Goal: Transaction & Acquisition: Subscribe to service/newsletter

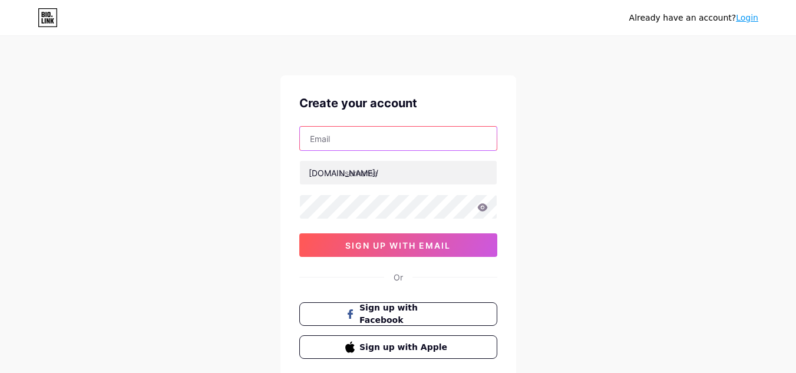
click at [361, 134] on input "text" at bounding box center [398, 139] width 197 height 24
type input "marblecleaningproducts1995"
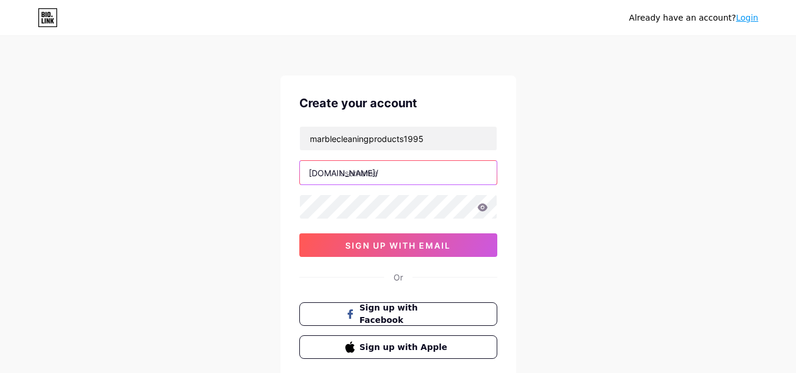
click at [386, 175] on input "text" at bounding box center [398, 173] width 197 height 24
paste input "marblecleaningproducts"
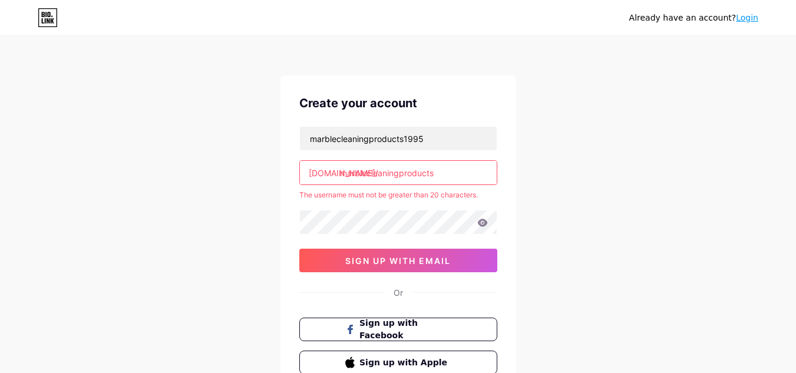
click at [469, 168] on input "marblecleaningproducts" at bounding box center [398, 173] width 197 height 24
type input "marblecleaning"
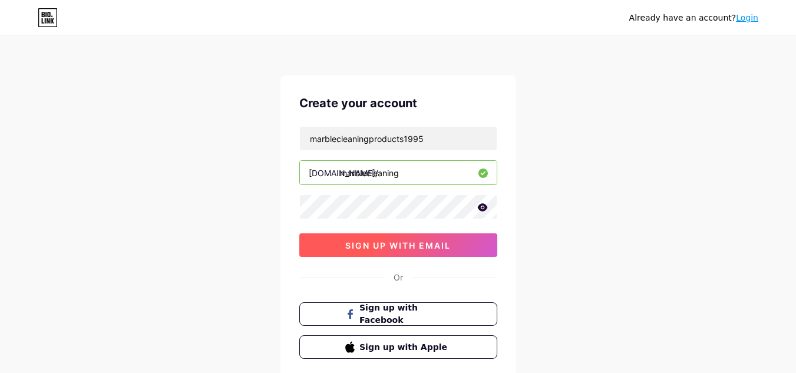
click at [426, 242] on span "sign up with email" at bounding box center [397, 245] width 105 height 10
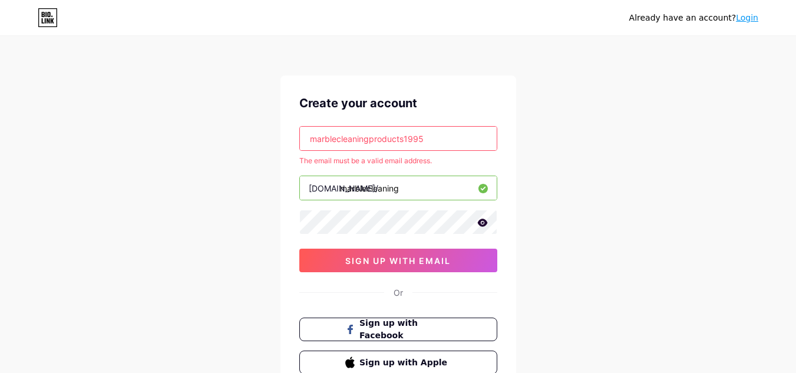
click at [451, 133] on input "marblecleaningproducts1995" at bounding box center [398, 139] width 197 height 24
type input "[EMAIL_ADDRESS][DOMAIN_NAME]"
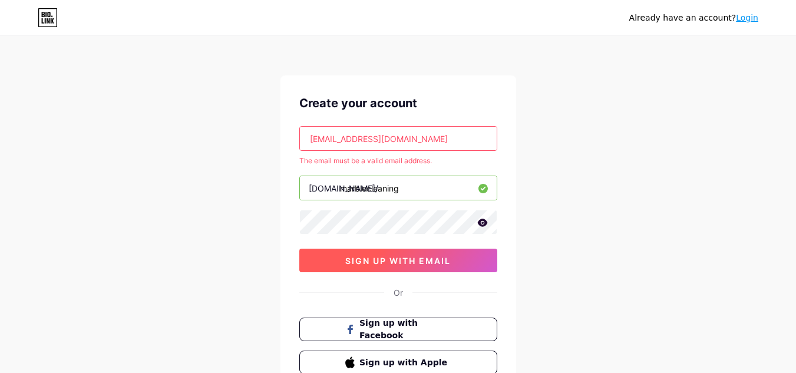
click at [432, 268] on button "sign up with email" at bounding box center [398, 261] width 198 height 24
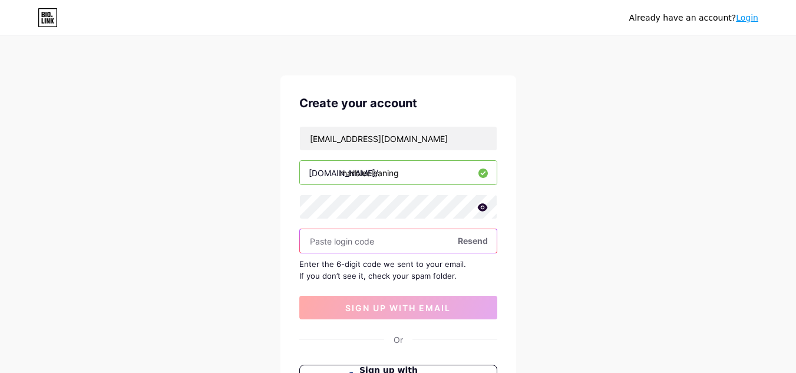
paste input "100748"
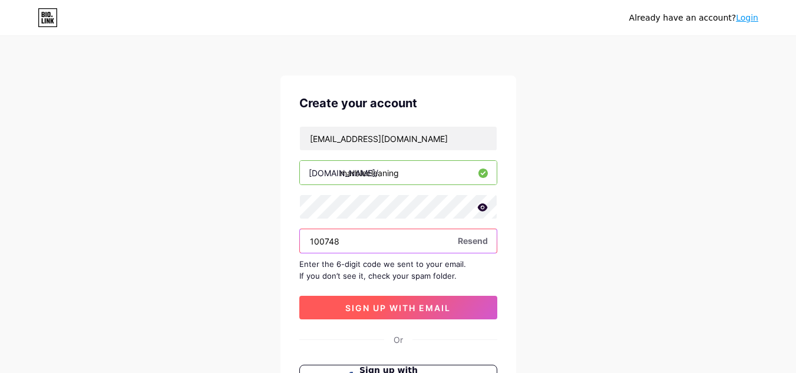
type input "100748"
click at [376, 313] on button "sign up with email" at bounding box center [398, 308] width 198 height 24
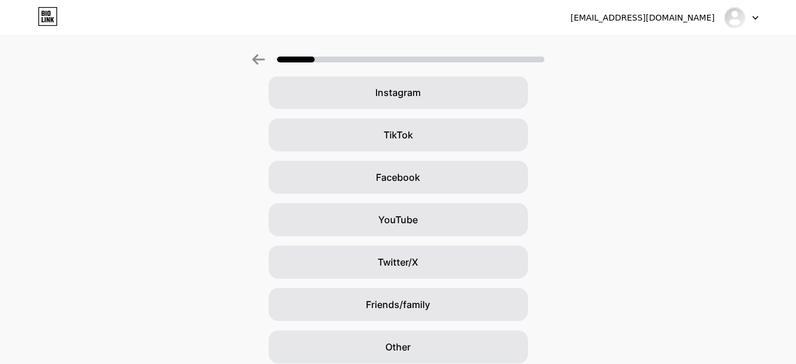
scroll to position [118, 0]
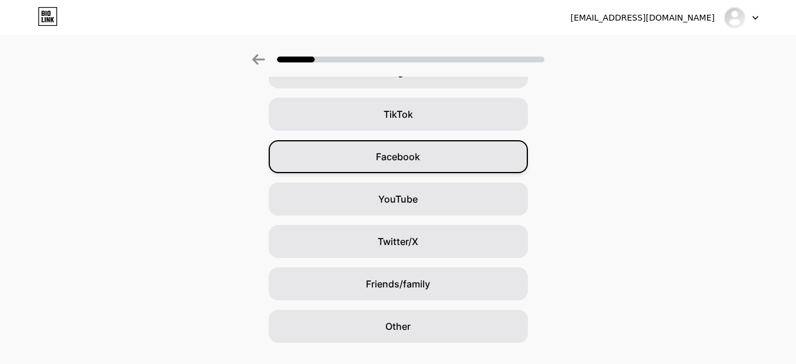
click at [401, 156] on span "Facebook" at bounding box center [398, 157] width 44 height 14
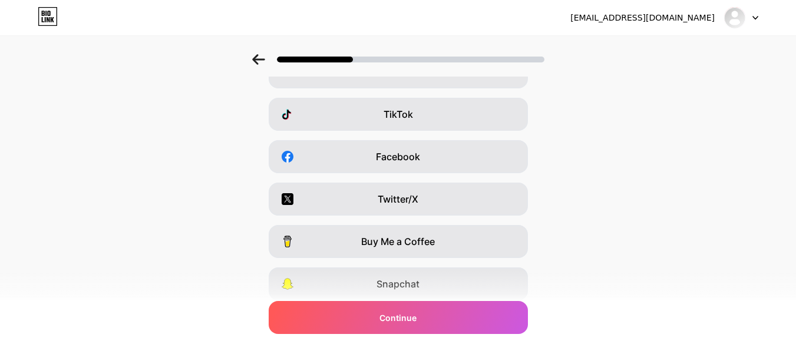
scroll to position [0, 0]
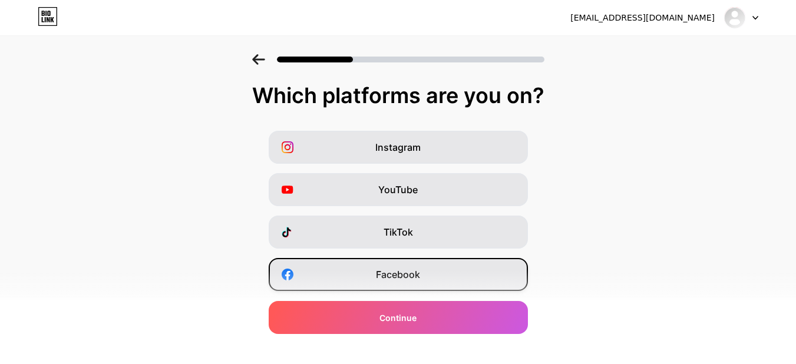
click at [426, 276] on div "Facebook" at bounding box center [398, 274] width 259 height 33
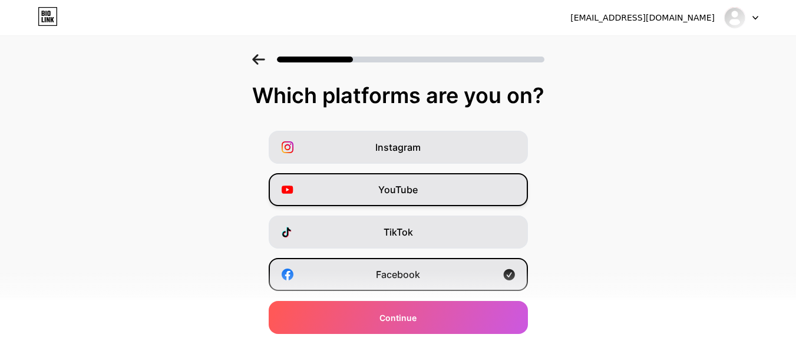
click at [414, 183] on span "YouTube" at bounding box center [397, 190] width 39 height 14
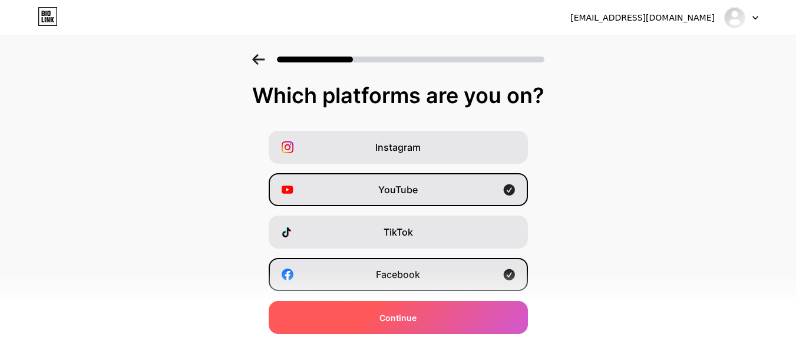
click at [446, 317] on div "Continue" at bounding box center [398, 317] width 259 height 33
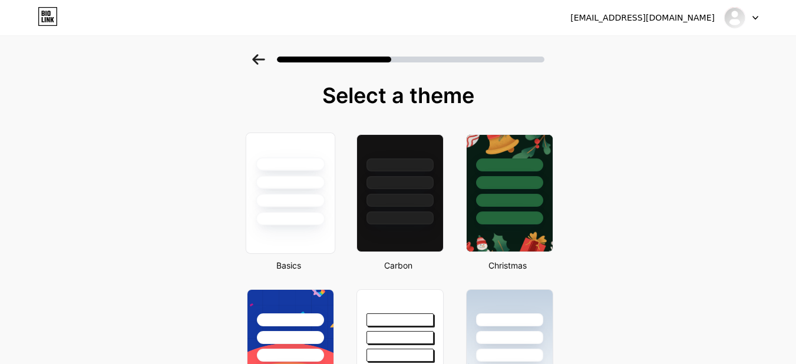
click at [313, 207] on div at bounding box center [290, 201] width 69 height 14
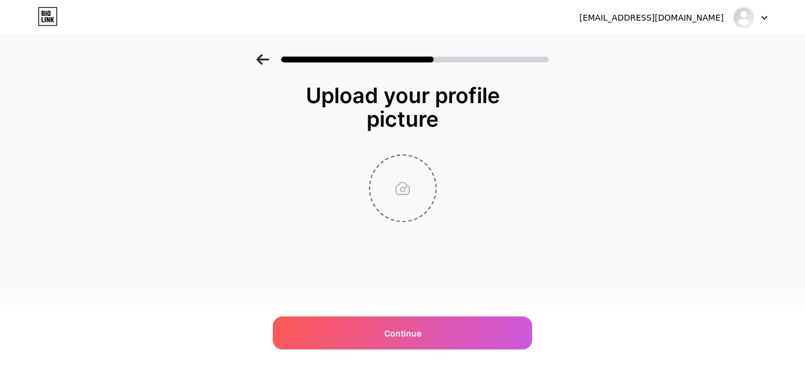
click at [404, 189] on input "file" at bounding box center [402, 188] width 65 height 65
click at [411, 183] on input "file" at bounding box center [402, 188] width 65 height 65
type input "C:\fakepath\Untitled design (6).png"
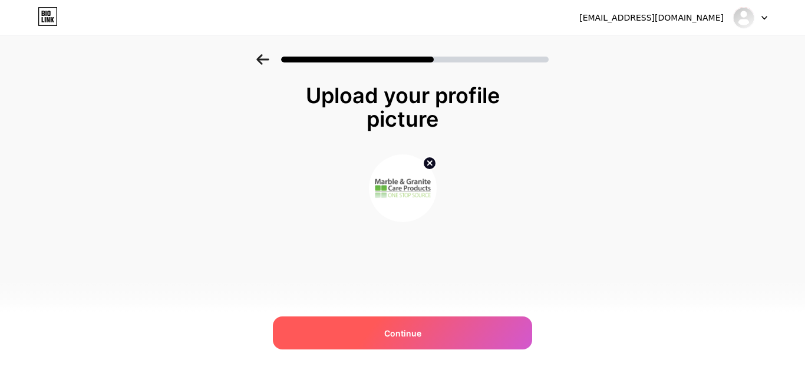
click at [411, 337] on span "Continue" at bounding box center [402, 333] width 37 height 12
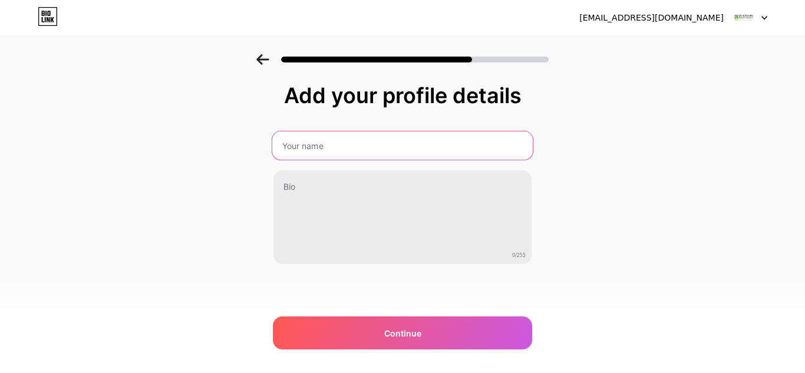
click at [329, 152] on input "text" at bounding box center [402, 145] width 260 height 28
type input "Marble Cleaning Products"
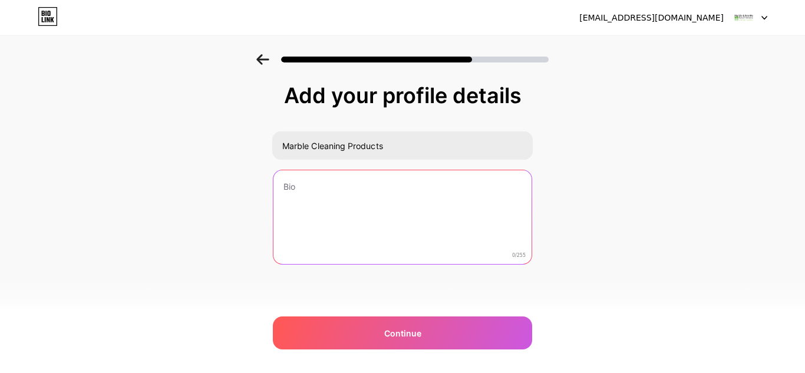
click at [313, 202] on textarea at bounding box center [402, 217] width 258 height 95
paste textarea "For over 69 years, we have been a trusted leader in marble, granite, and grout …"
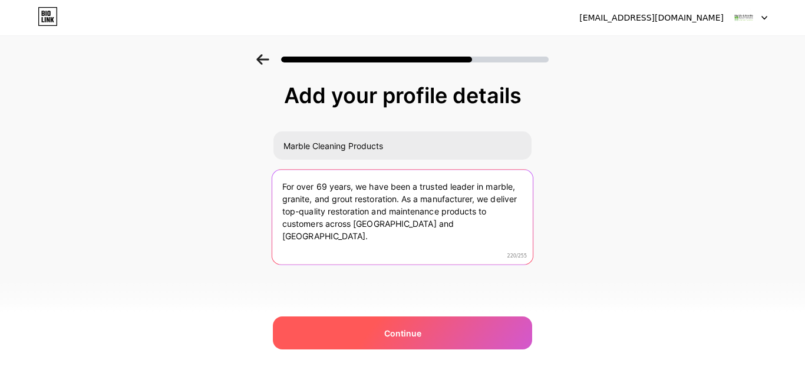
type textarea "For over 69 years, we have been a trusted leader in marble, granite, and grout …"
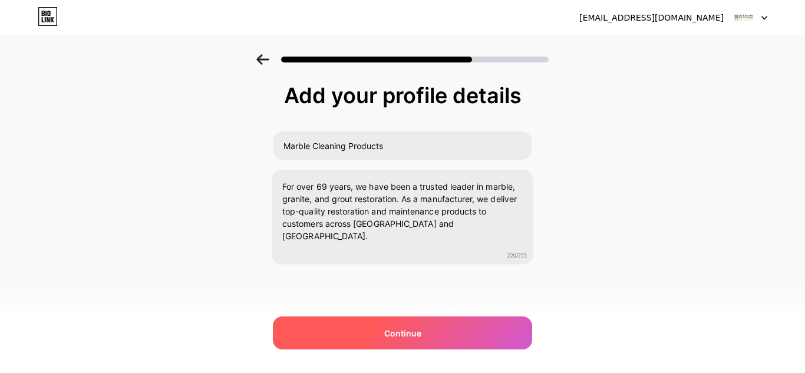
click at [432, 335] on div "Continue" at bounding box center [402, 332] width 259 height 33
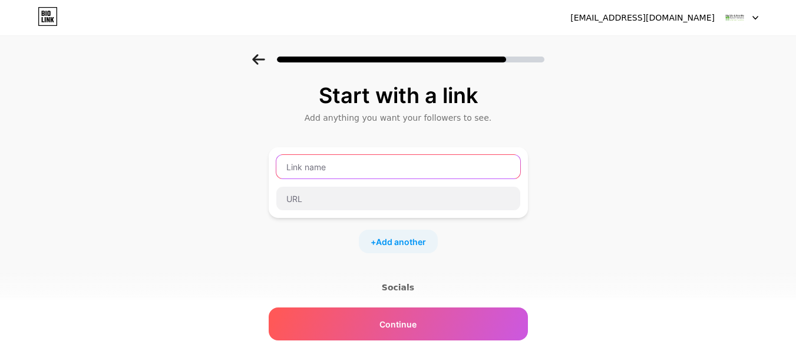
click at [374, 164] on input "text" at bounding box center [398, 167] width 244 height 24
paste input "Marble Cleaning Products"
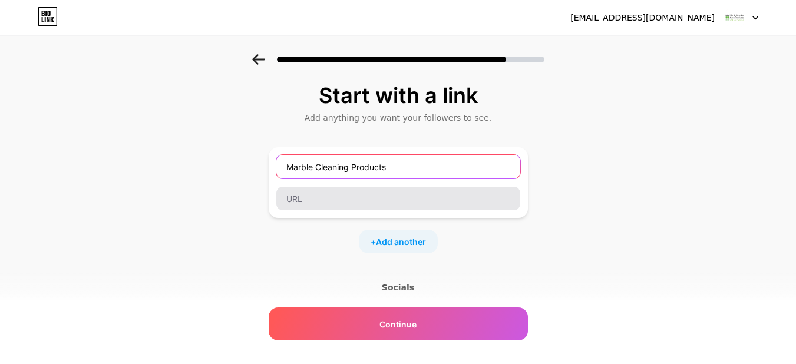
type input "Marble Cleaning Products"
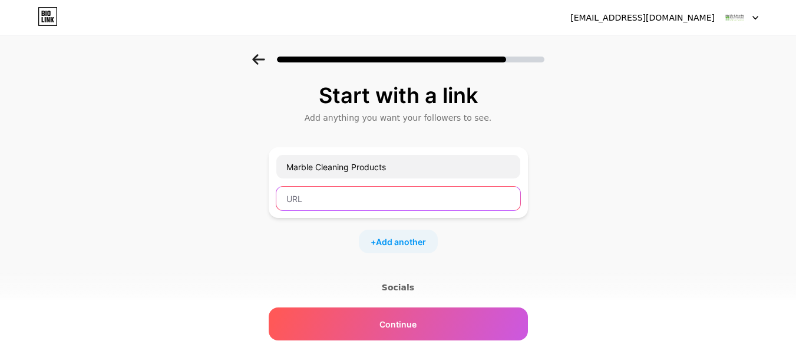
click at [312, 194] on input "text" at bounding box center [398, 199] width 244 height 24
paste input "[URL][DOMAIN_NAME]"
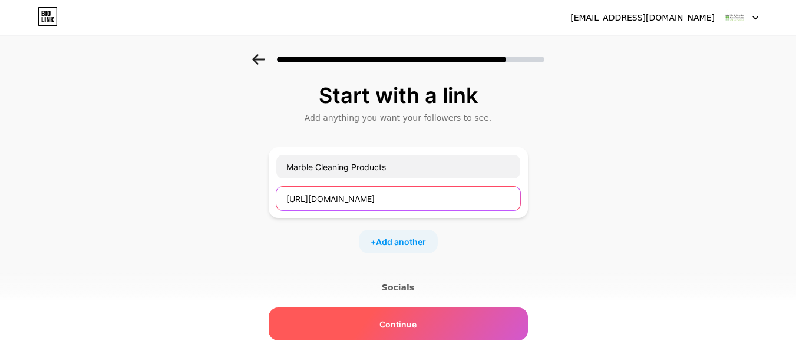
type input "[URL][DOMAIN_NAME]"
click at [389, 314] on div "Continue" at bounding box center [398, 324] width 259 height 33
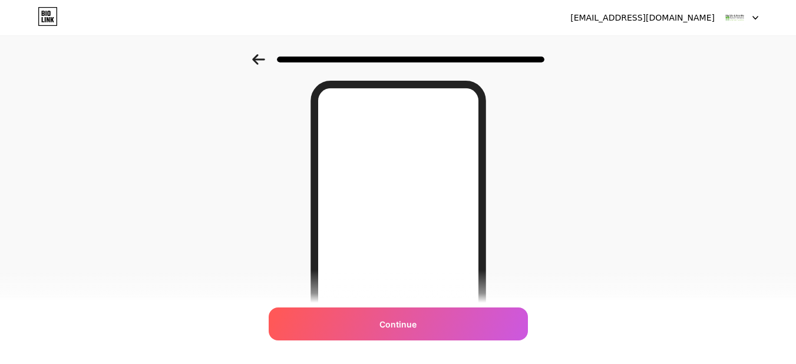
scroll to position [59, 0]
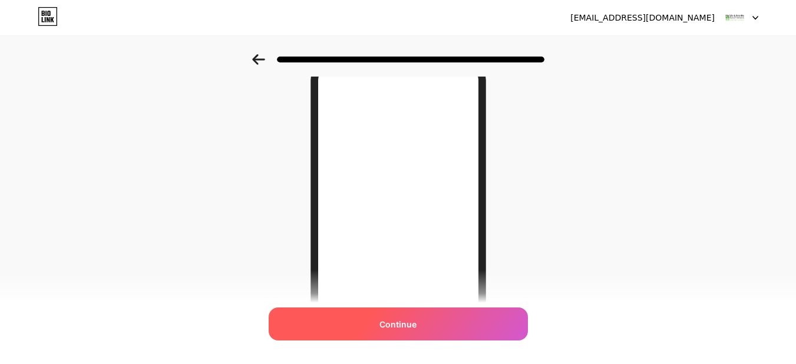
click at [424, 326] on div "Continue" at bounding box center [398, 324] width 259 height 33
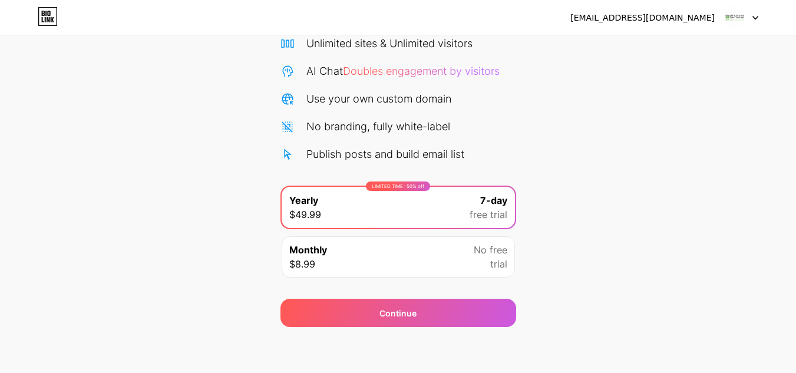
scroll to position [101, 0]
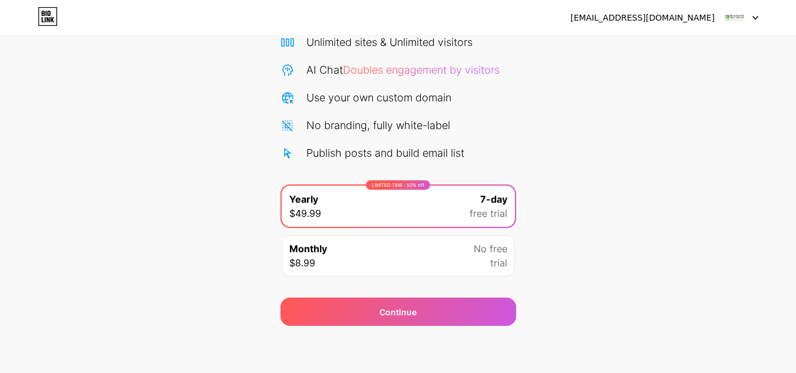
click at [648, 207] on div "Start your 7 day free trial Cancel anytime. We will send you an email 2 days be…" at bounding box center [398, 139] width 796 height 373
click at [752, 24] on div at bounding box center [741, 17] width 34 height 21
click at [680, 120] on div "Start your 7 day free trial Cancel anytime. We will send you an email 2 days be…" at bounding box center [398, 139] width 796 height 373
click at [653, 17] on div "[EMAIL_ADDRESS][DOMAIN_NAME]" at bounding box center [642, 18] width 144 height 12
click at [730, 19] on img at bounding box center [734, 17] width 22 height 22
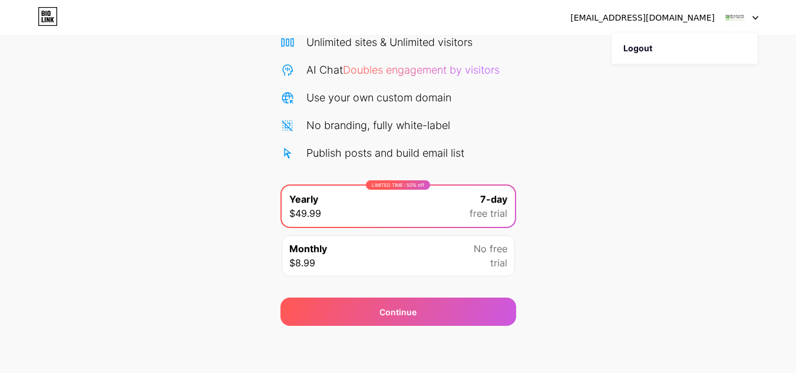
click at [716, 92] on div "Start your 7 day free trial Cancel anytime. We will send you an email 2 days be…" at bounding box center [398, 139] width 796 height 373
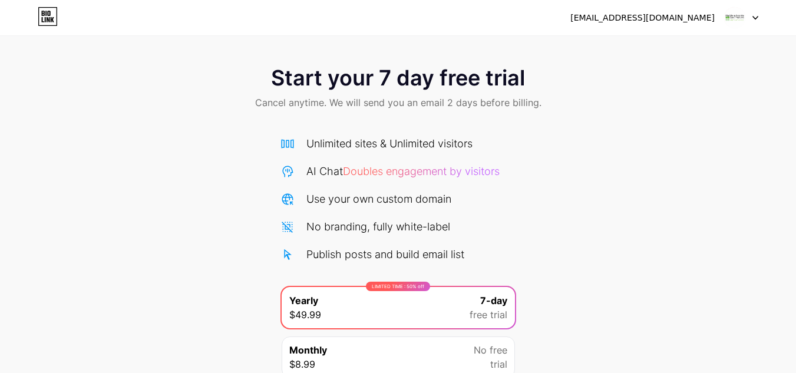
click at [762, 21] on div "[EMAIL_ADDRESS][DOMAIN_NAME] Logout" at bounding box center [398, 17] width 796 height 21
click at [753, 16] on icon at bounding box center [755, 18] width 6 height 4
click at [753, 75] on div "Start your 7 day free trial Cancel anytime. We will send you an email 2 days be…" at bounding box center [398, 89] width 796 height 70
click at [736, 15] on img at bounding box center [734, 17] width 22 height 22
click at [598, 13] on div "[EMAIL_ADDRESS][DOMAIN_NAME]" at bounding box center [664, 17] width 188 height 21
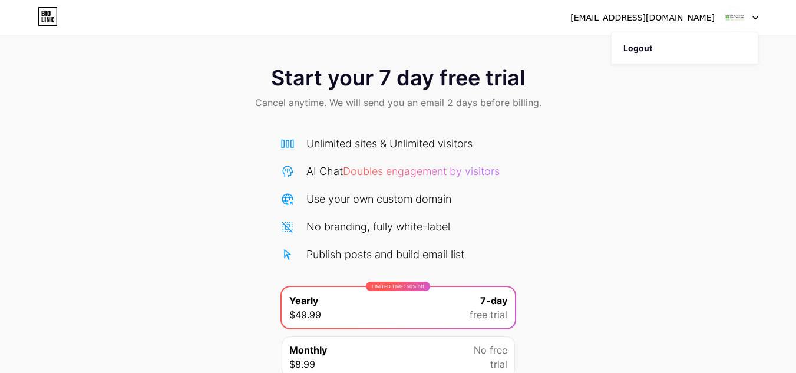
click at [598, 21] on div "[EMAIL_ADDRESS][DOMAIN_NAME]" at bounding box center [642, 18] width 144 height 12
click at [667, 15] on div "[EMAIL_ADDRESS][DOMAIN_NAME]" at bounding box center [642, 18] width 144 height 12
click at [617, 244] on div "Start your 7 day free trial Cancel anytime. We will send you an email 2 days be…" at bounding box center [398, 240] width 796 height 373
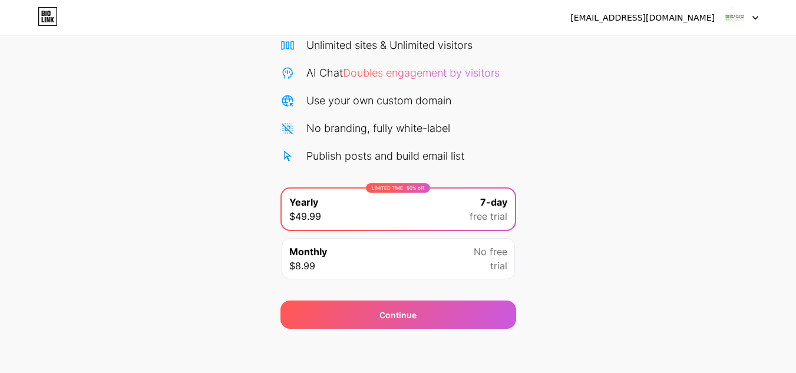
scroll to position [101, 0]
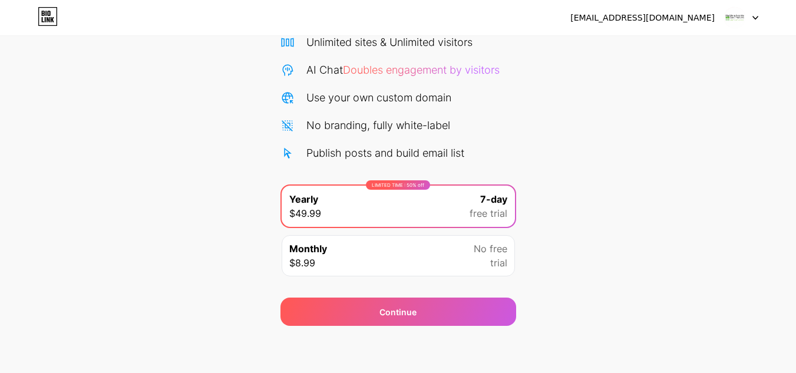
click at [457, 315] on div "Continue" at bounding box center [398, 311] width 236 height 28
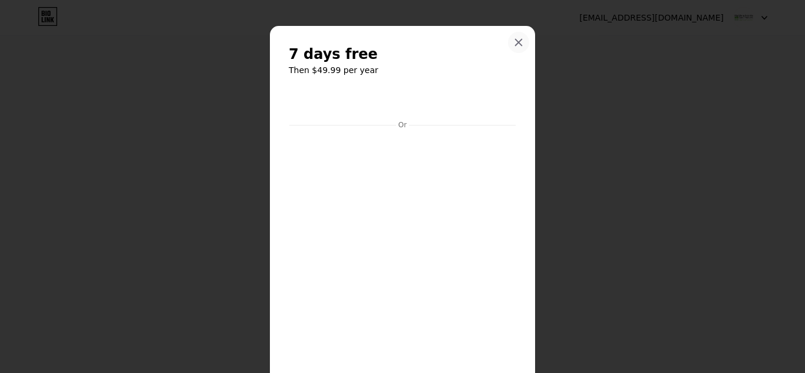
click at [517, 42] on icon at bounding box center [518, 42] width 9 height 9
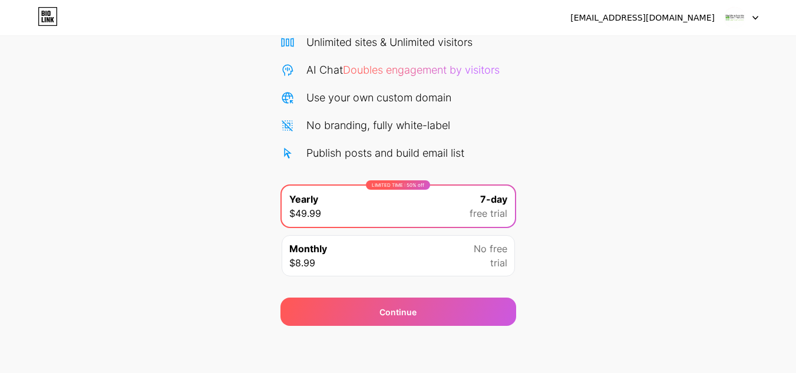
click at [416, 269] on div "Monthly $8.99 No free trial" at bounding box center [398, 255] width 233 height 41
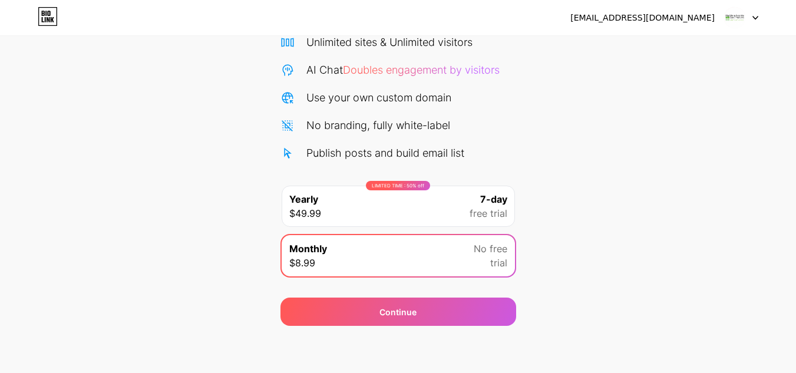
click at [410, 297] on div "Continue" at bounding box center [398, 304] width 236 height 42
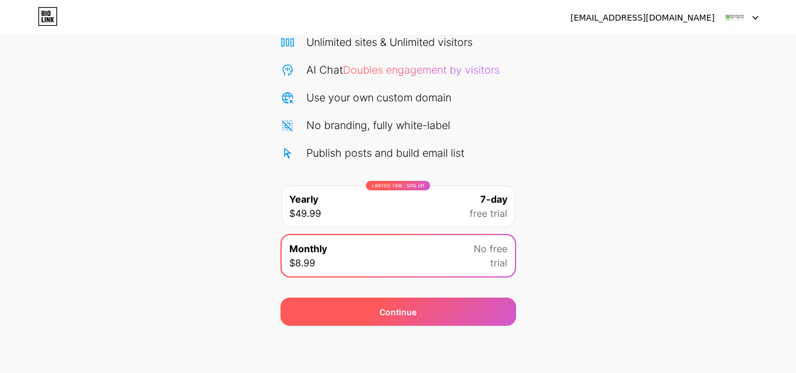
click at [411, 306] on div "Continue" at bounding box center [397, 312] width 37 height 12
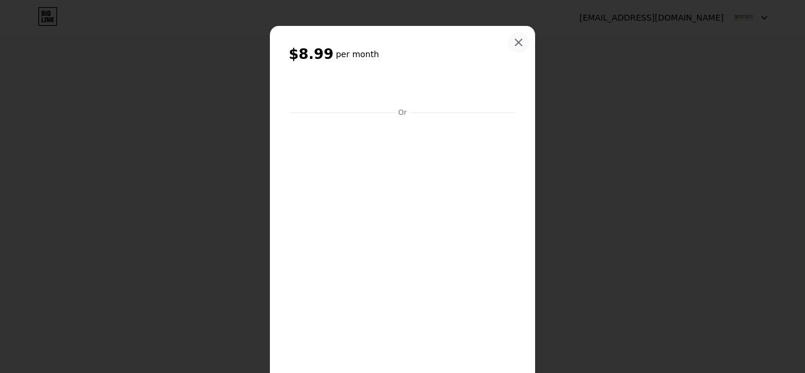
click at [514, 44] on icon at bounding box center [518, 42] width 9 height 9
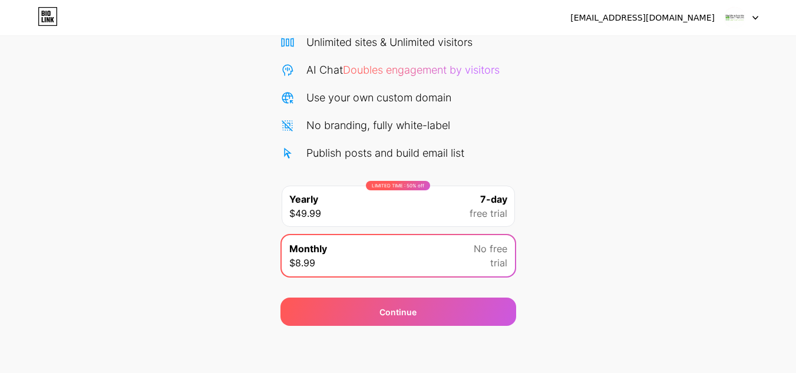
click at [592, 157] on div "Start your 7 day free trial Cancel anytime. We will send you an email 2 days be…" at bounding box center [398, 139] width 796 height 373
click at [55, 16] on icon at bounding box center [48, 16] width 20 height 19
